Goal: Task Accomplishment & Management: Use online tool/utility

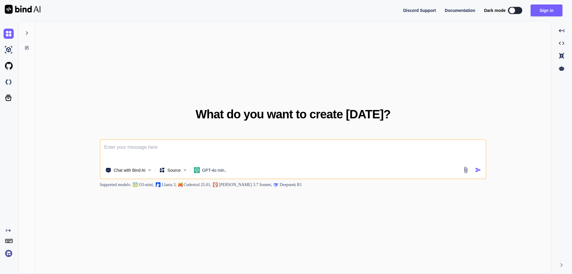
click at [6, 256] on img at bounding box center [9, 253] width 10 height 10
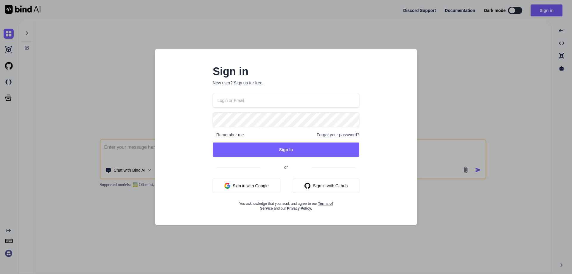
click at [251, 98] on input "email" at bounding box center [286, 100] width 147 height 15
paste input "norbert@monobunt.at"
type input "norbert@monobunt.at"
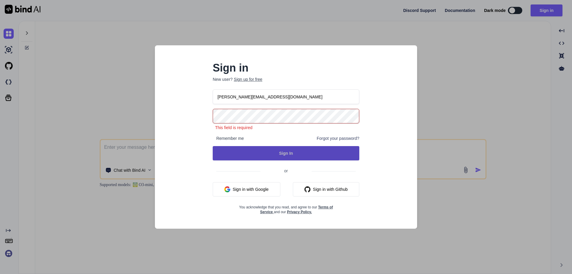
click at [246, 150] on button "Sign In" at bounding box center [286, 153] width 147 height 14
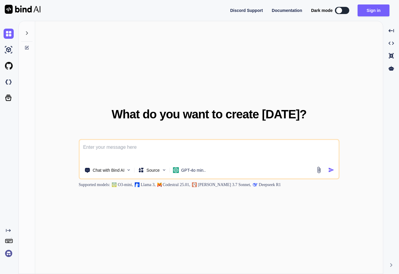
click at [7, 255] on img at bounding box center [9, 253] width 10 height 10
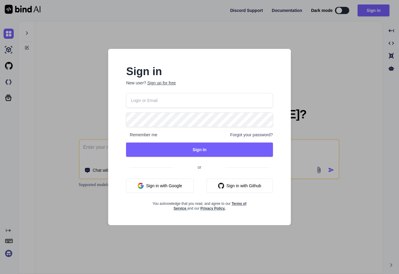
click at [150, 95] on input "email" at bounding box center [199, 100] width 147 height 15
paste input "norbert@monobunt.at"
paste input "email"
type input "norbert@monobunt.at"
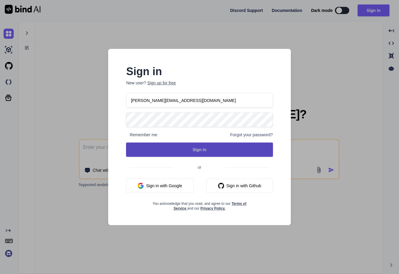
click at [178, 152] on button "Sign In" at bounding box center [199, 149] width 147 height 14
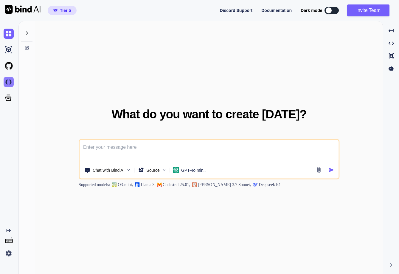
click at [11, 82] on img at bounding box center [9, 82] width 10 height 10
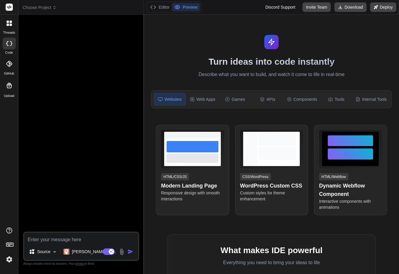
click at [10, 20] on div at bounding box center [9, 23] width 13 height 13
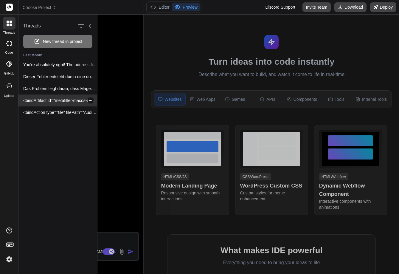
click at [68, 100] on p "<bindArtifact id="metafiller-macos-app" title="MetaFiller - Native macOS Audio.…" at bounding box center [60, 100] width 74 height 6
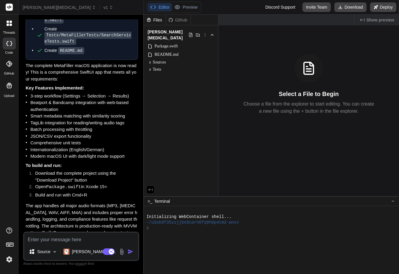
scroll to position [1094, 0]
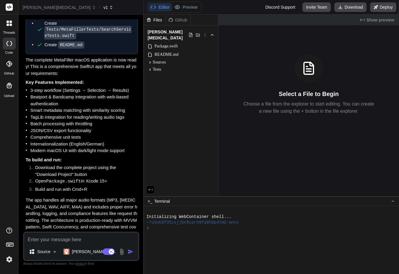
click at [103, 6] on span "v1" at bounding box center [108, 7] width 10 height 6
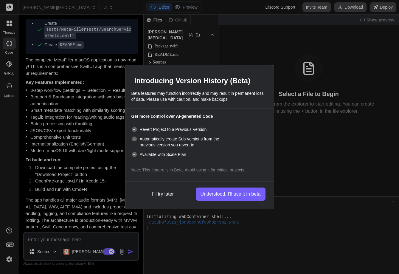
click at [329, 82] on div "Introducing Version History (Beta) Beta features may function incorrectly and m…" at bounding box center [199, 137] width 399 height 274
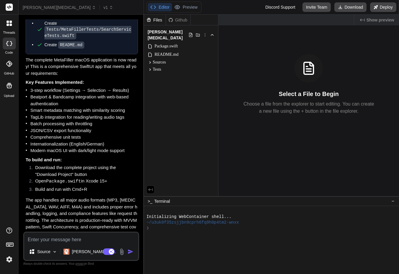
click at [4, 44] on div at bounding box center [9, 44] width 13 height 12
click at [13, 26] on div at bounding box center [9, 23] width 13 height 13
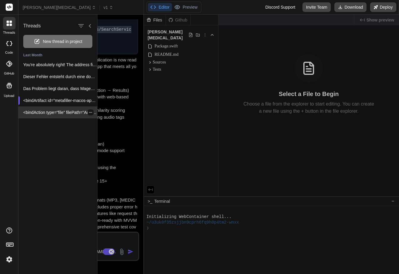
click at [67, 110] on p "<bindAction type="file" filePath="AudioMetadataManager/MetadataService.swift">i…" at bounding box center [60, 112] width 74 height 6
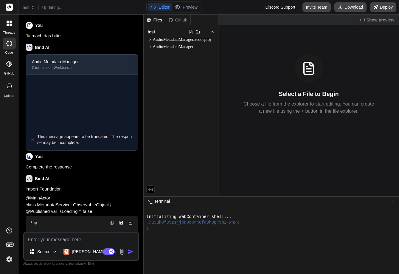
scroll to position [431, 0]
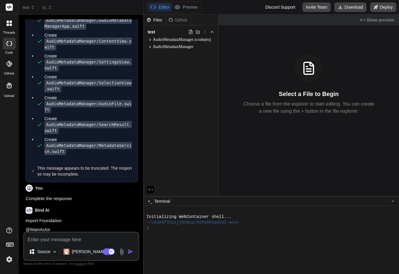
click at [6, 25] on div at bounding box center [9, 23] width 13 height 13
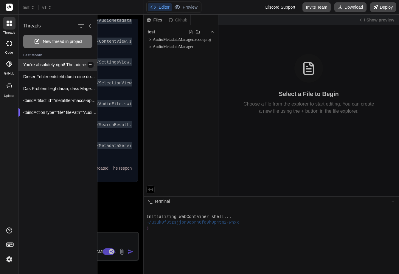
click at [36, 61] on div "You're absolutely right! The address fields are..." at bounding box center [57, 65] width 79 height 12
type textarea "x"
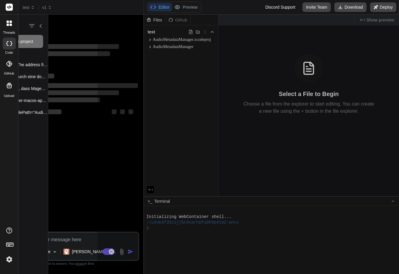
scroll to position [0, 0]
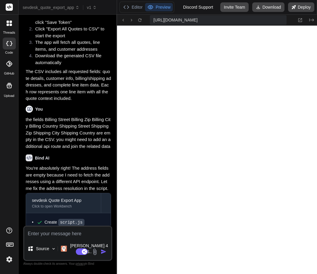
scroll to position [227, 0]
click at [10, 25] on icon at bounding box center [11, 25] width 2 height 2
type textarea "x"
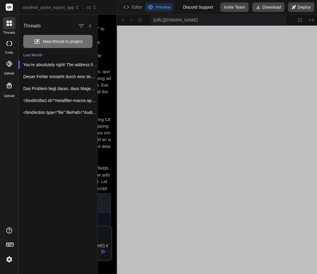
click at [112, 38] on div at bounding box center [206, 144] width 219 height 259
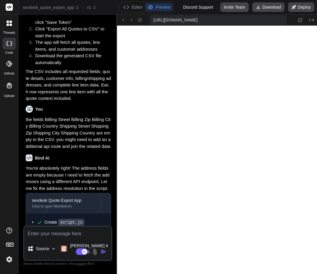
click at [10, 22] on icon at bounding box center [11, 22] width 2 height 2
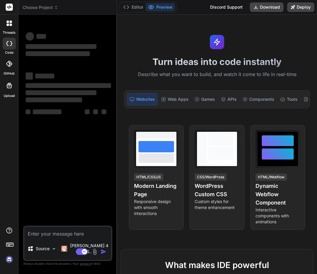
click at [6, 26] on div at bounding box center [9, 23] width 13 height 13
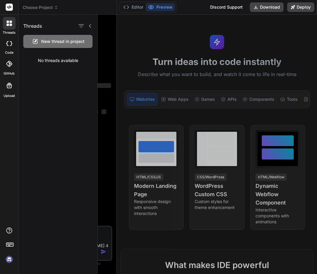
type textarea "x"
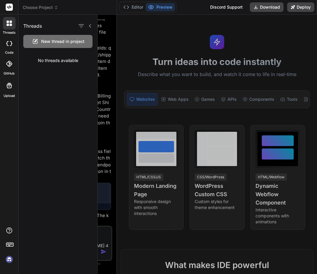
scroll to position [892, 0]
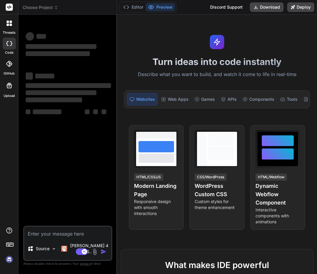
type textarea "x"
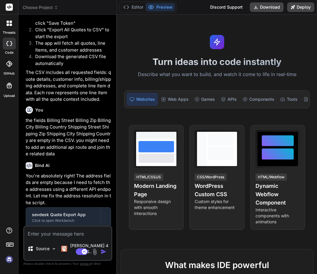
scroll to position [892, 0]
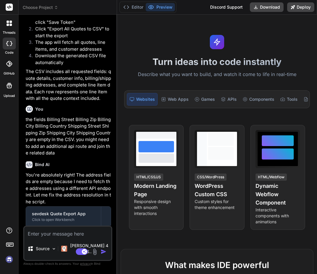
type textarea "x"
click at [11, 22] on icon at bounding box center [11, 22] width 2 height 2
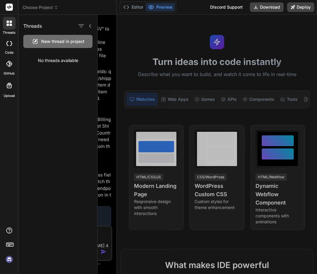
click at [54, 58] on div "No threads available" at bounding box center [57, 60] width 79 height 15
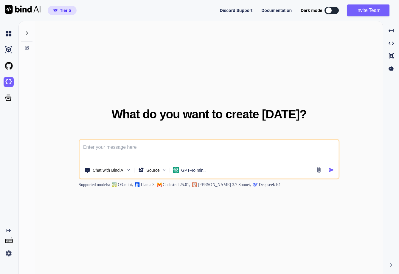
click at [10, 252] on img at bounding box center [9, 253] width 10 height 10
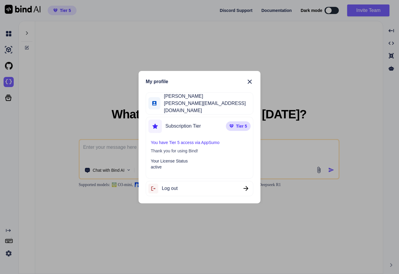
click at [172, 185] on span "Log out" at bounding box center [170, 188] width 16 height 7
type textarea "x"
